Goal: Task Accomplishment & Management: Manage account settings

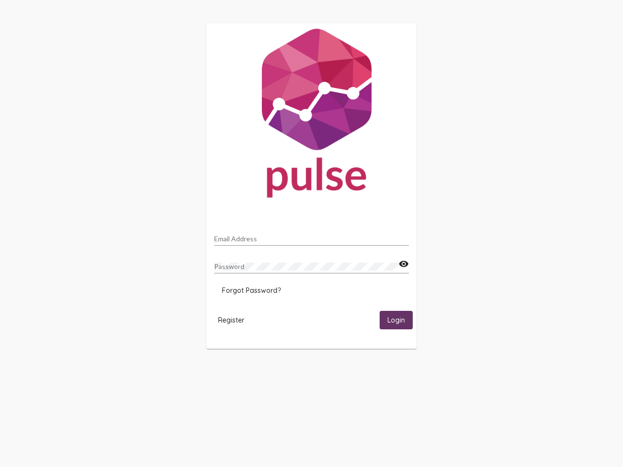
click at [311, 236] on input "Email Address" at bounding box center [311, 239] width 195 height 8
click at [403, 264] on mat-icon "visibility" at bounding box center [403, 264] width 10 height 12
click at [251, 290] on span "Forgot Password?" at bounding box center [251, 290] width 59 height 9
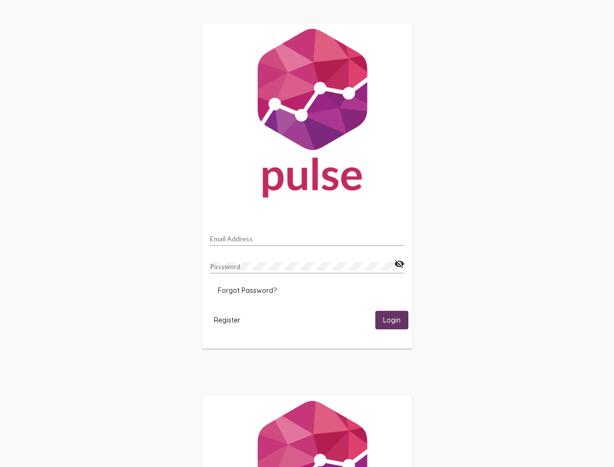
click at [231, 320] on span "Register" at bounding box center [227, 320] width 26 height 9
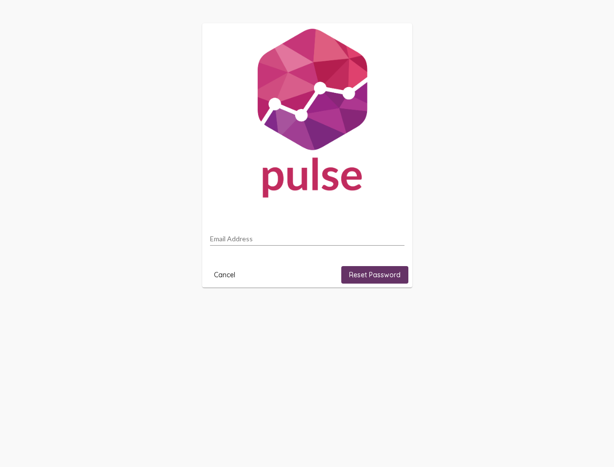
click at [396, 311] on html "Email Address Cancel Reset Password" at bounding box center [307, 155] width 614 height 311
